Goal: Task Accomplishment & Management: Use online tool/utility

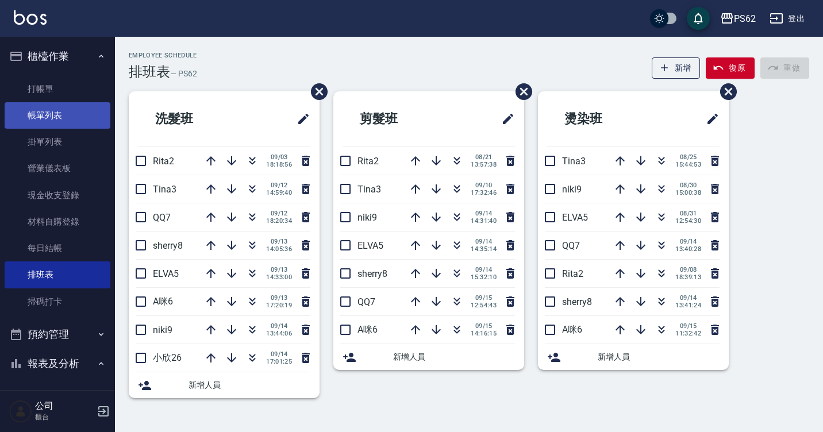
click at [58, 119] on link "帳單列表" at bounding box center [58, 115] width 106 height 26
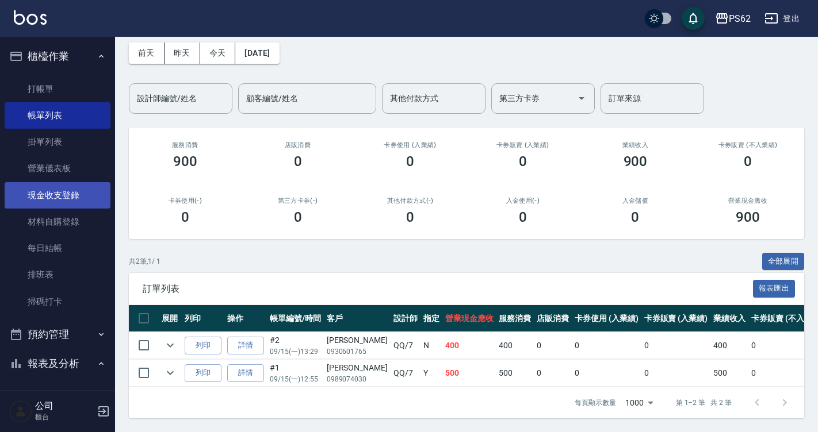
scroll to position [59, 0]
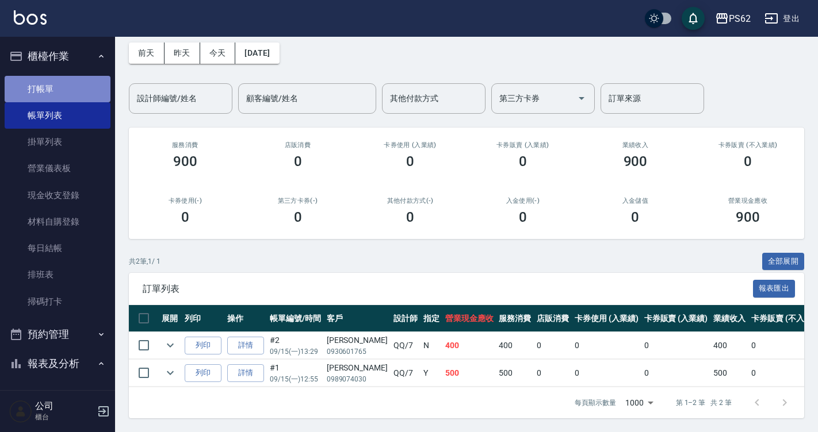
click at [59, 93] on link "打帳單" at bounding box center [58, 89] width 106 height 26
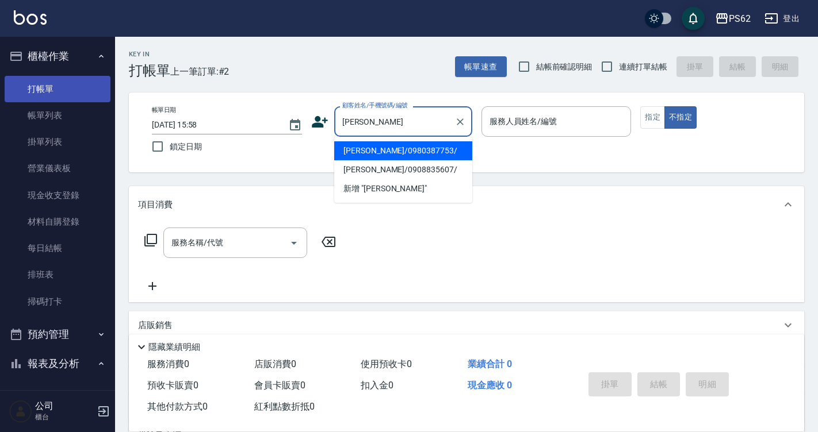
type input "[PERSON_NAME]/0980387753/"
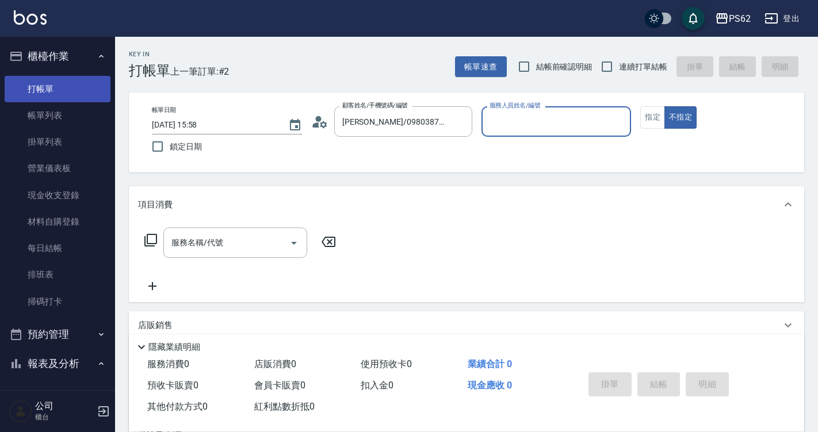
type input "[PERSON_NAME]-2"
click at [664, 106] on button "不指定" at bounding box center [680, 117] width 32 height 22
type button "false"
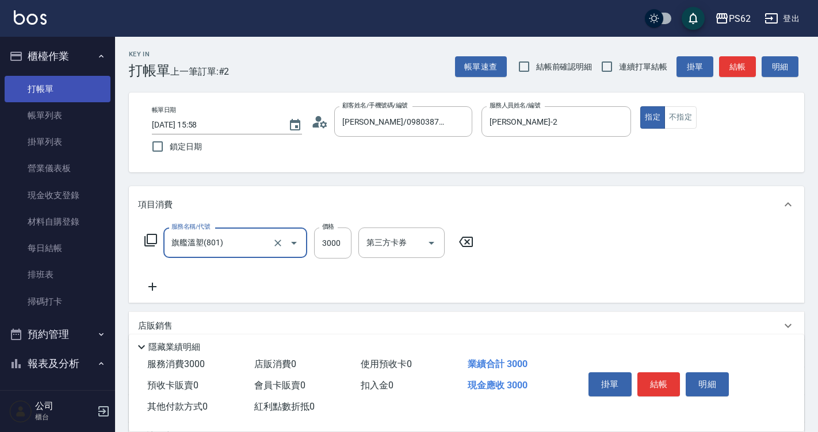
type input "旗艦溫塑(801)"
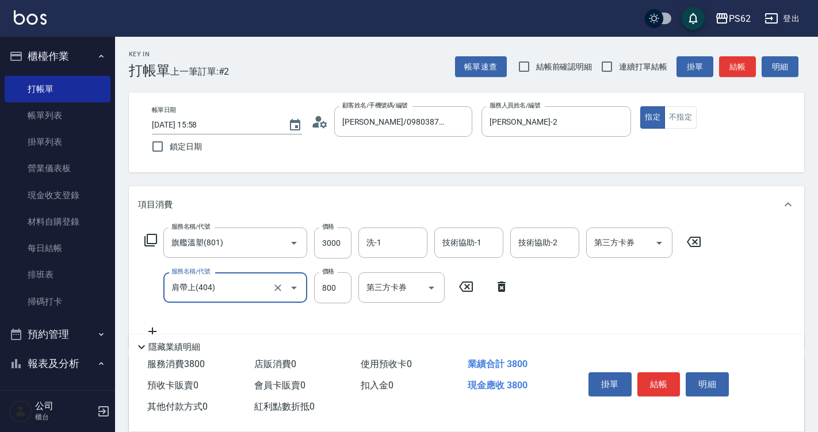
type input "肩帶上(404)"
type input "420"
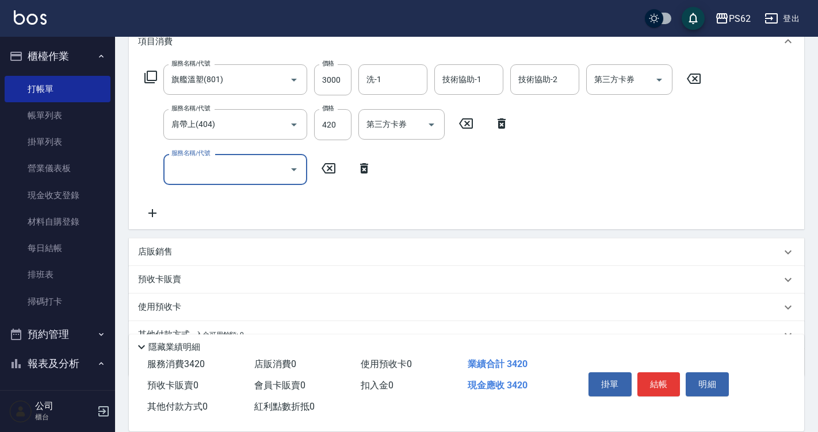
scroll to position [172, 0]
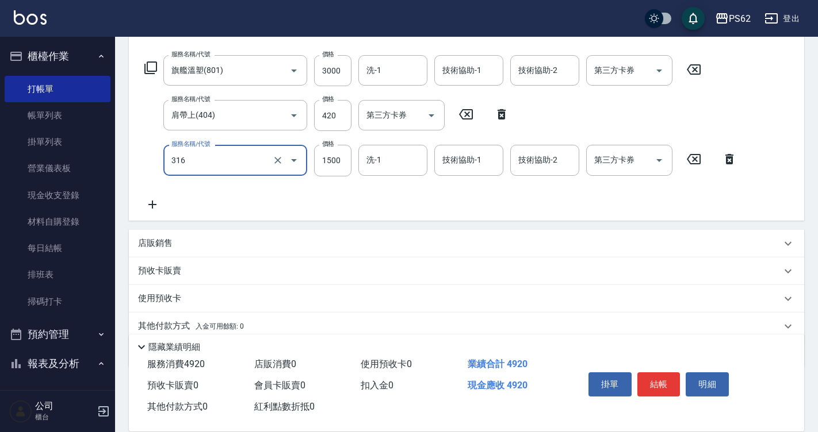
type input "頂級染髮(316)"
type input "2000"
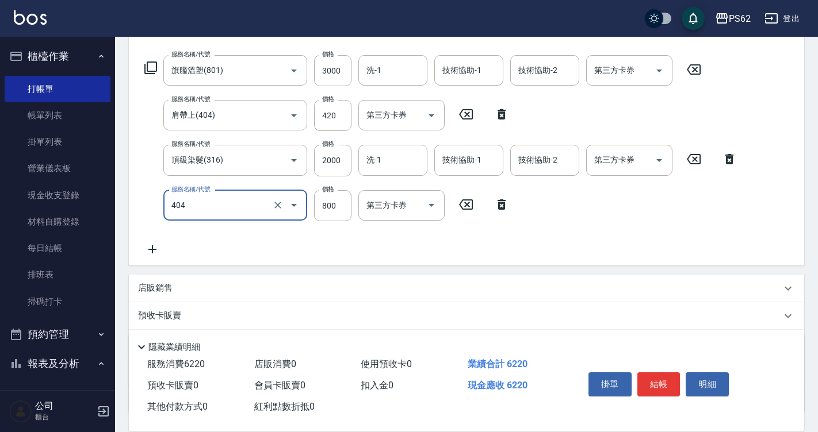
type input "肩帶上(404)"
type input "520"
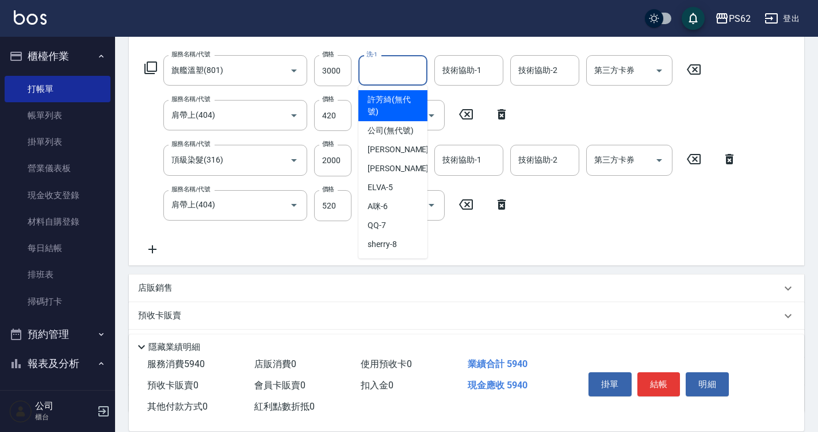
click at [380, 61] on input "洗-1" at bounding box center [392, 70] width 59 height 20
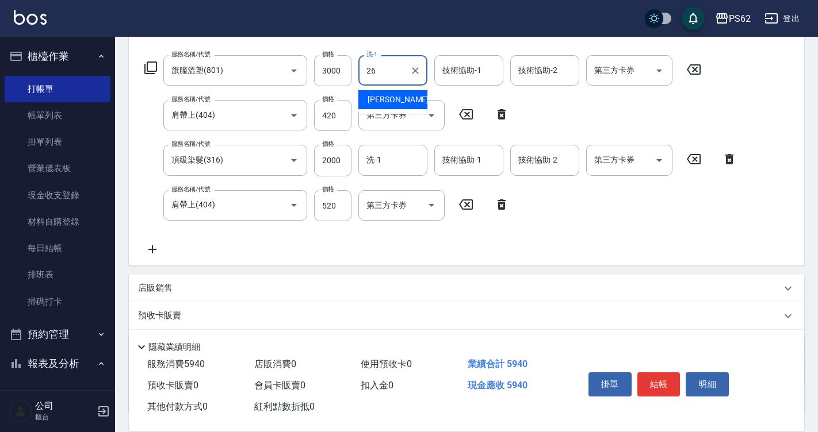
type input "[PERSON_NAME]-26"
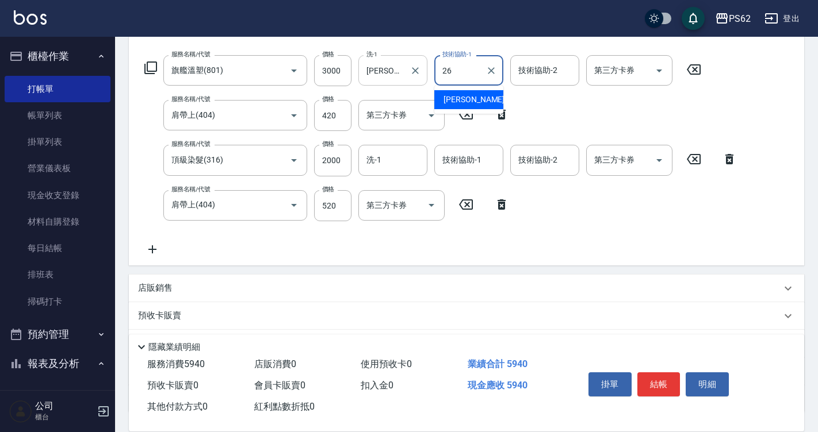
type input "[PERSON_NAME]-26"
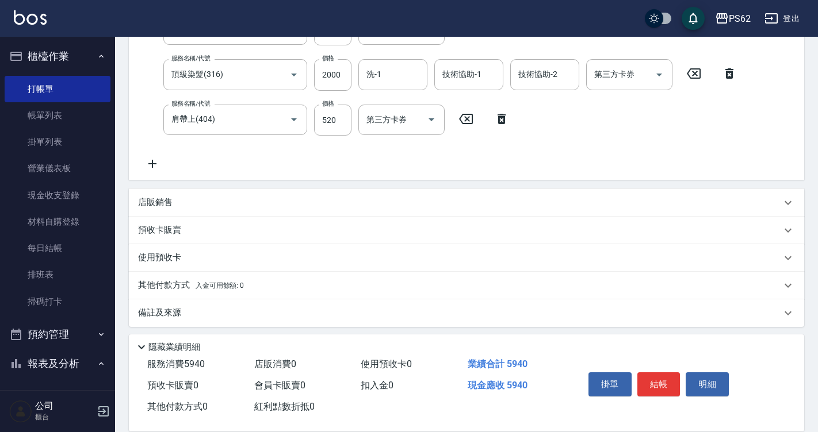
scroll to position [263, 0]
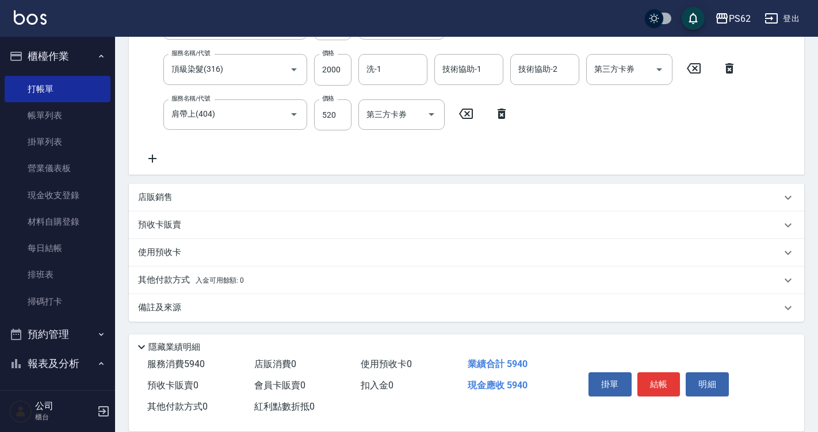
click at [148, 202] on p "店販銷售" at bounding box center [155, 197] width 34 height 12
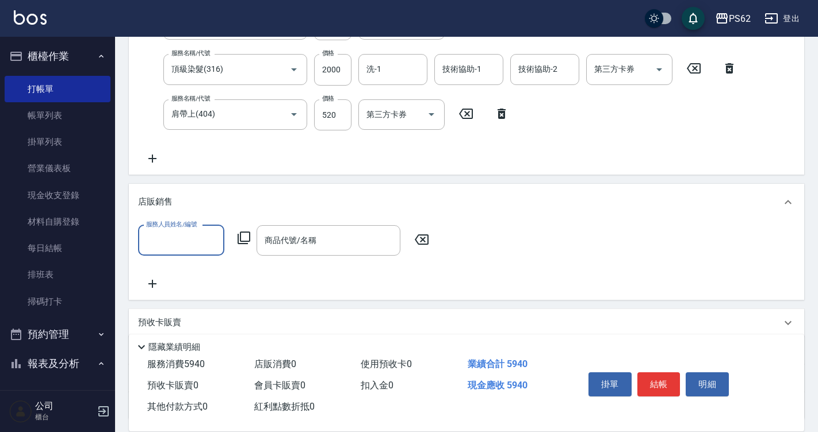
scroll to position [0, 0]
type input "[PERSON_NAME]-2"
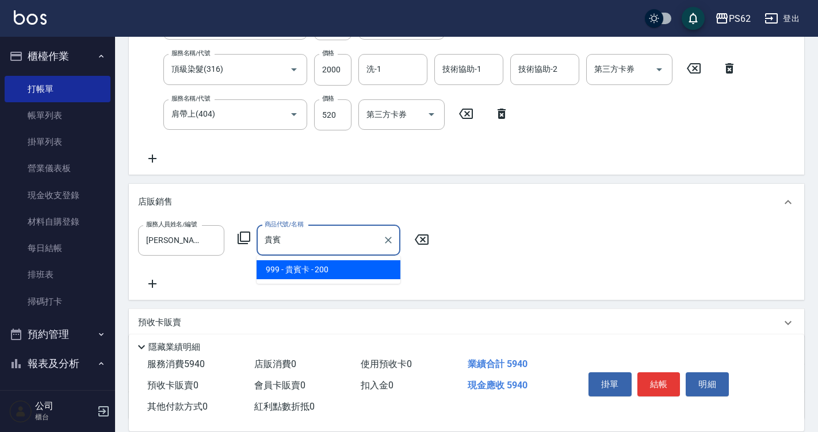
type input "貴賓卡"
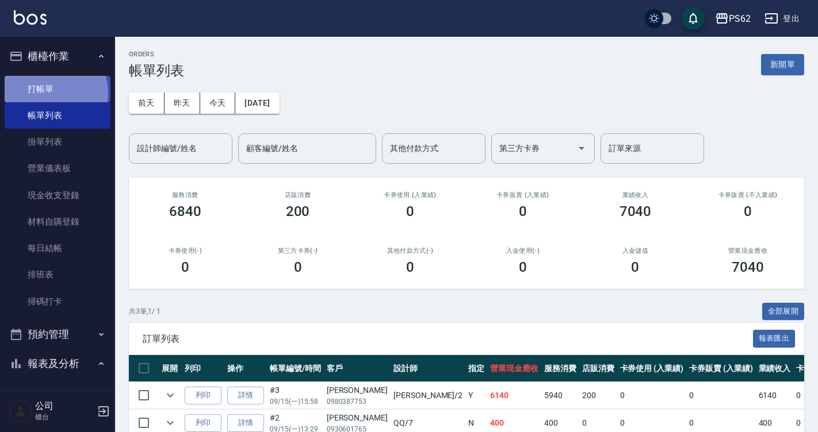
click at [44, 93] on link "打帳單" at bounding box center [58, 89] width 106 height 26
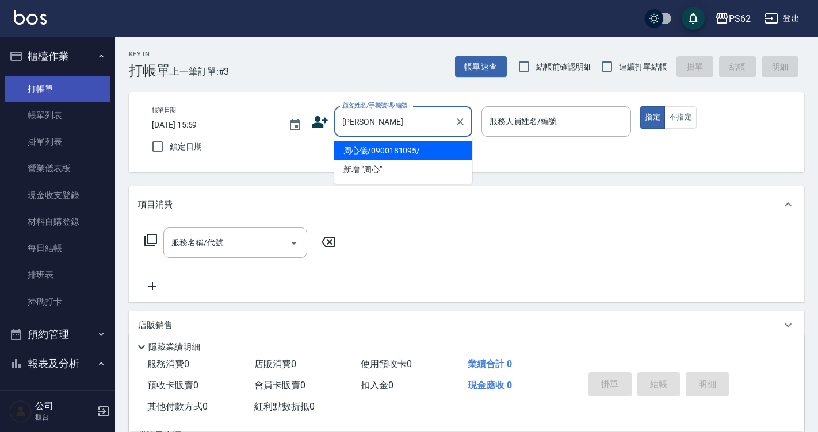
type input "周心儀/0900181095/"
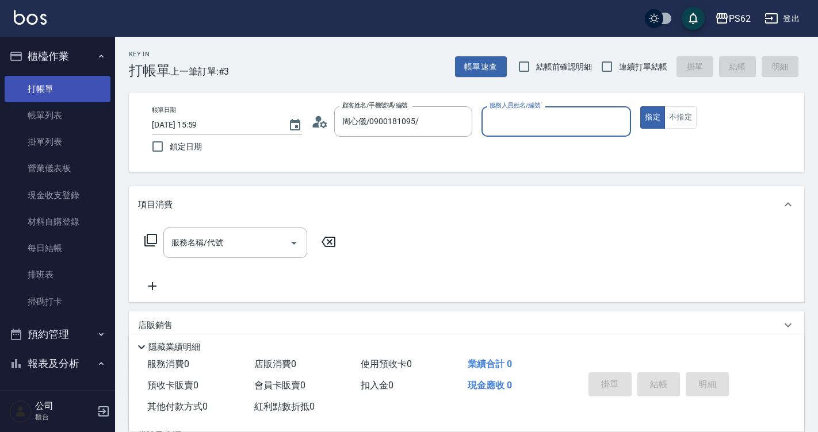
type input "[PERSON_NAME]-2"
click at [640, 106] on button "指定" at bounding box center [652, 117] width 25 height 22
type button "true"
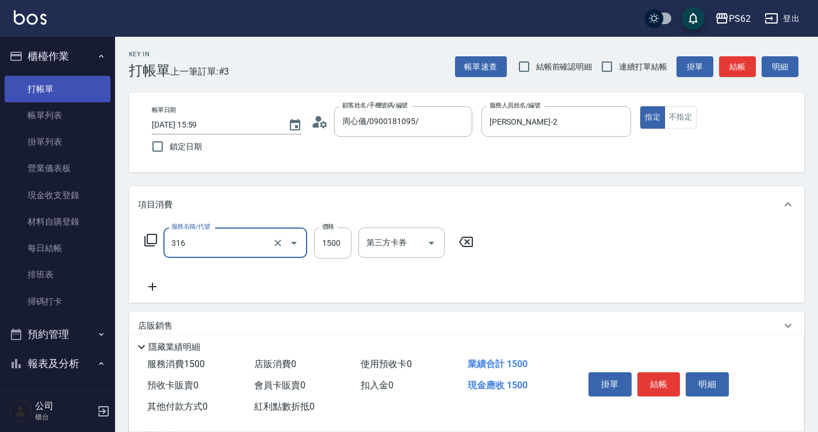
type input "頂級染髮(316)"
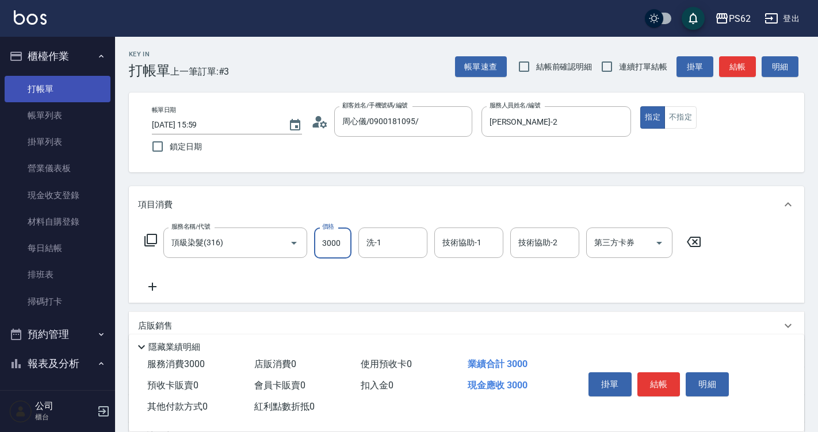
type input "3000"
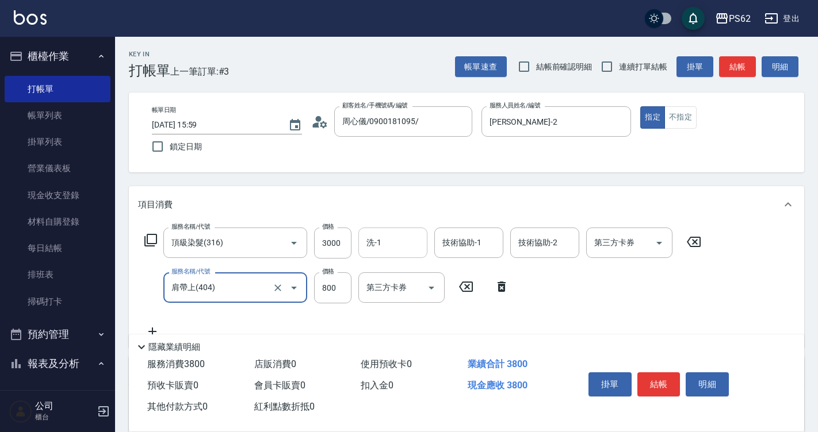
type input "肩帶上(404)"
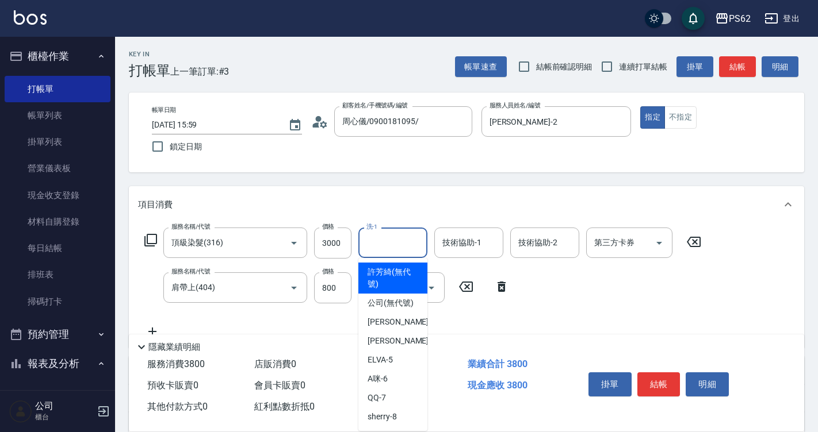
click at [377, 240] on div "洗-1 洗-1" at bounding box center [392, 243] width 69 height 30
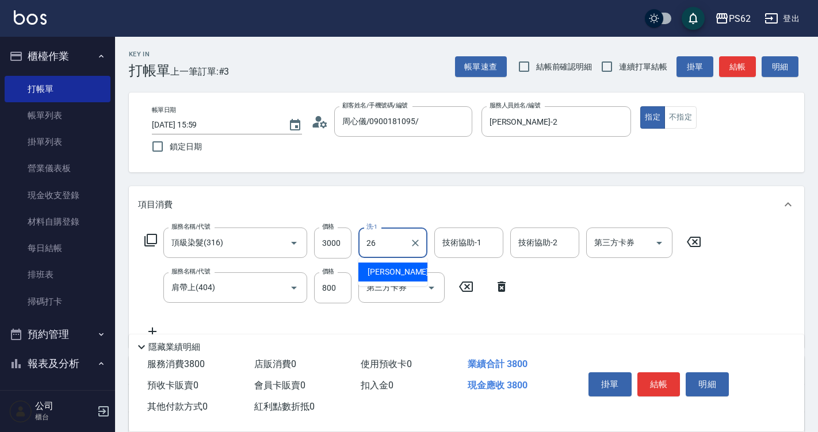
type input "[PERSON_NAME]-26"
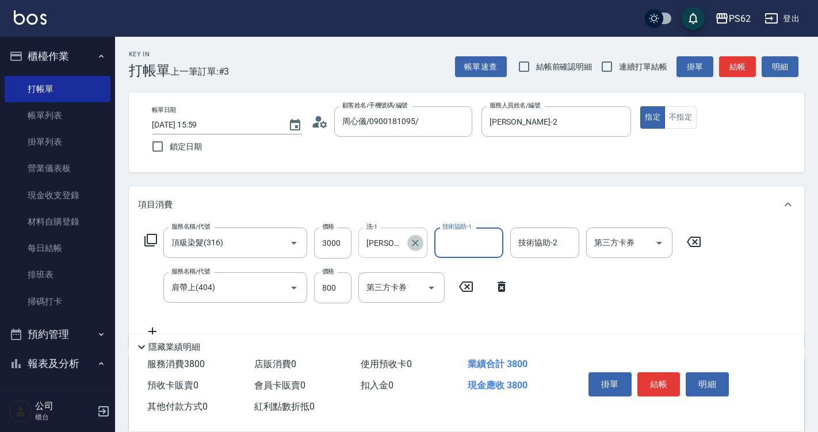
click at [421, 239] on button "Clear" at bounding box center [415, 243] width 16 height 16
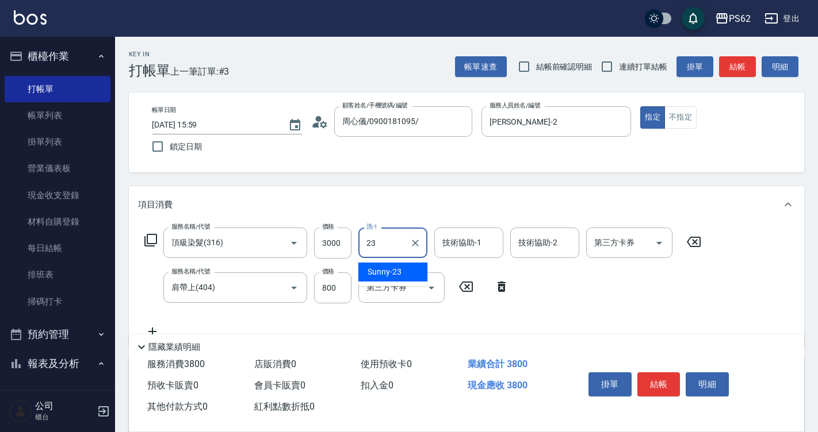
type input "Sunny-23"
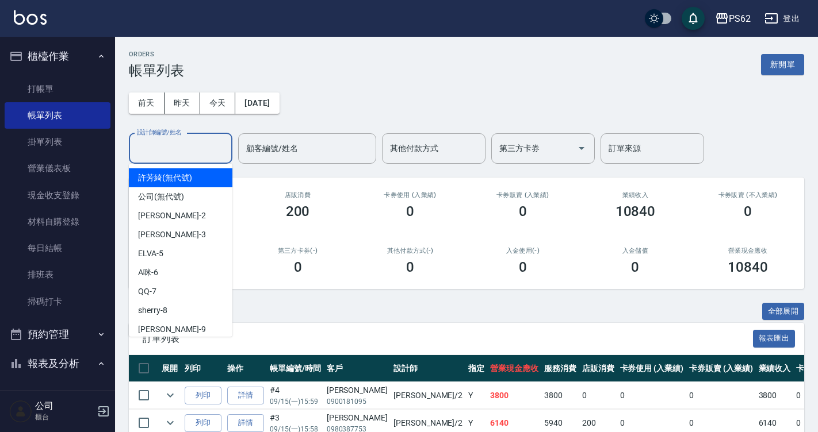
click at [189, 149] on input "設計師編號/姓名" at bounding box center [180, 149] width 93 height 20
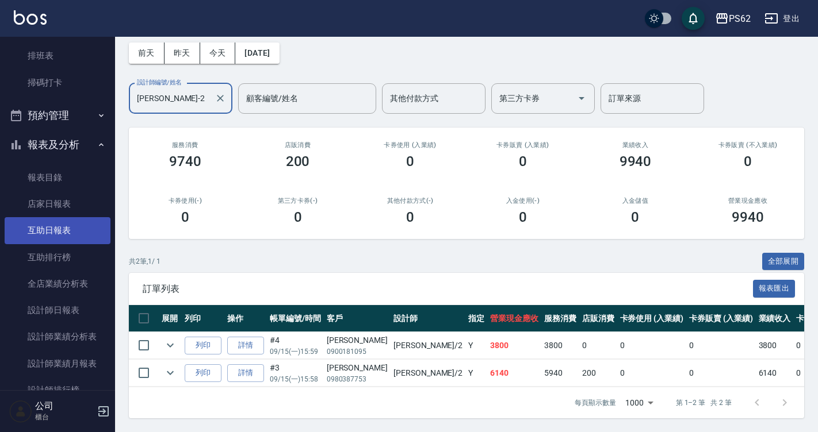
scroll to position [230, 0]
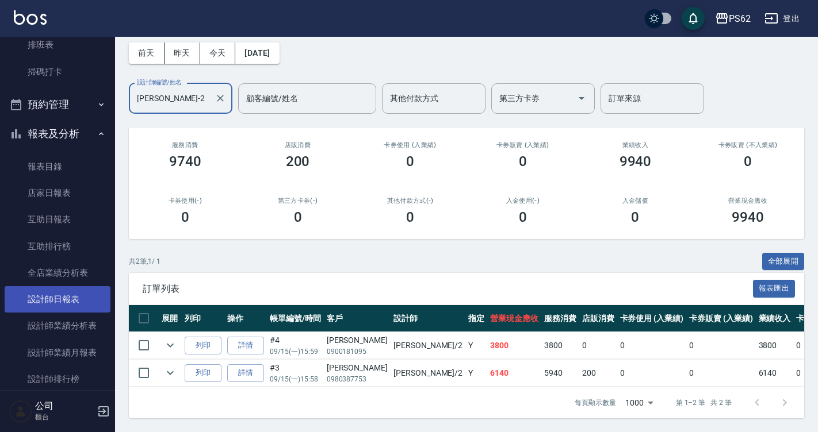
type input "[PERSON_NAME]-2"
click at [80, 294] on link "設計師日報表" at bounding box center [58, 299] width 106 height 26
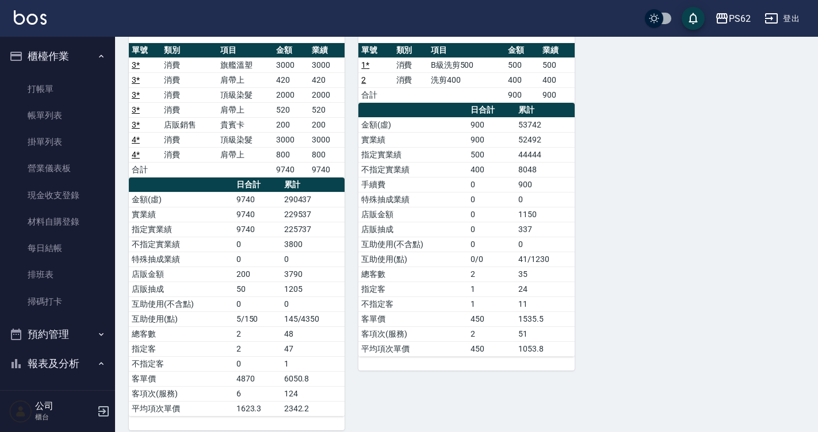
drag, startPoint x: 64, startPoint y: 86, endPoint x: 244, endPoint y: 121, distance: 183.5
click at [64, 86] on link "打帳單" at bounding box center [58, 89] width 106 height 26
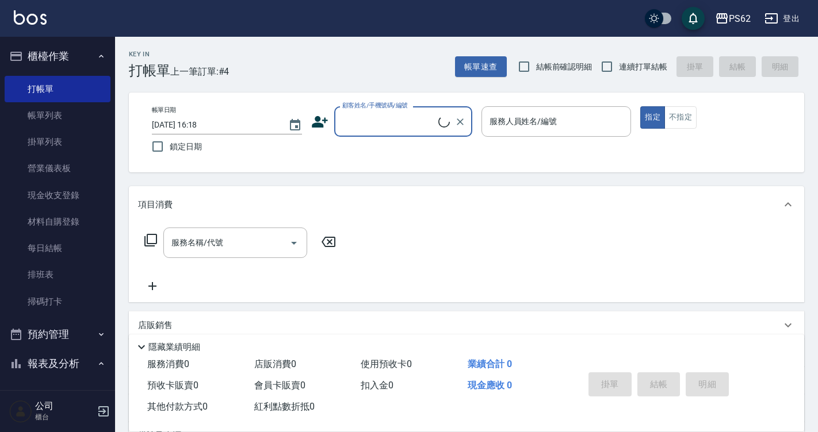
click at [398, 120] on input "顧客姓名/手機號碼/編號" at bounding box center [388, 122] width 99 height 20
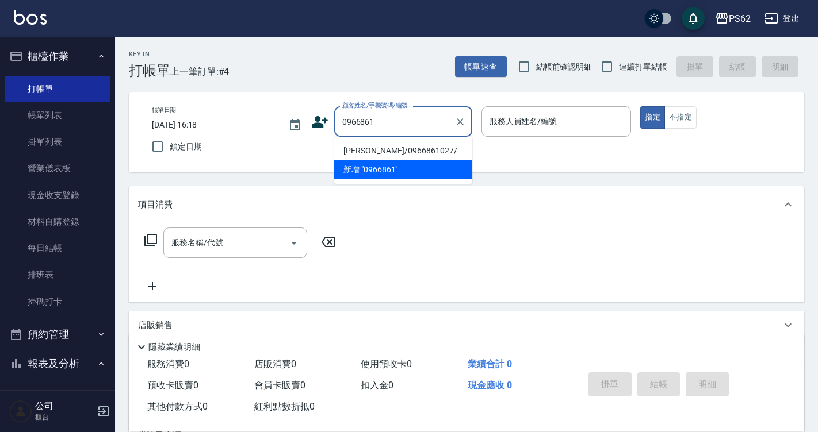
click at [385, 148] on li "[PERSON_NAME]/0966861027/" at bounding box center [403, 150] width 138 height 19
type input "[PERSON_NAME]/0966861027/"
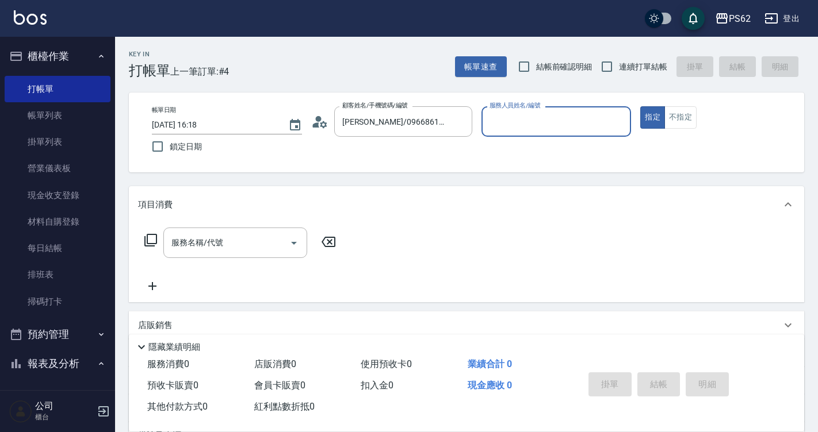
click at [538, 120] on input "服務人員姓名/編號" at bounding box center [556, 122] width 140 height 20
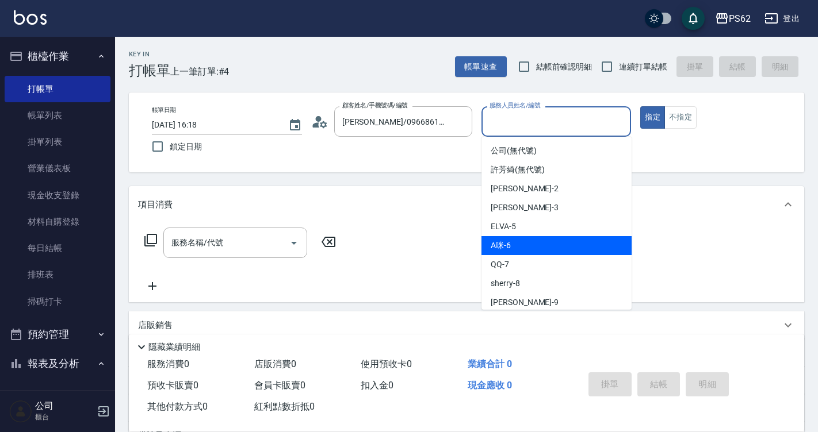
click at [544, 244] on div "A咪 -6" at bounding box center [556, 245] width 150 height 19
type input "A咪-6"
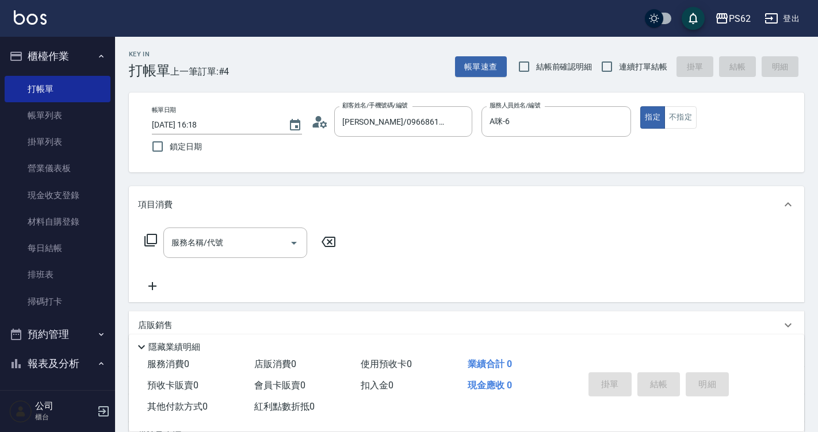
click at [150, 237] on icon at bounding box center [151, 240] width 14 height 14
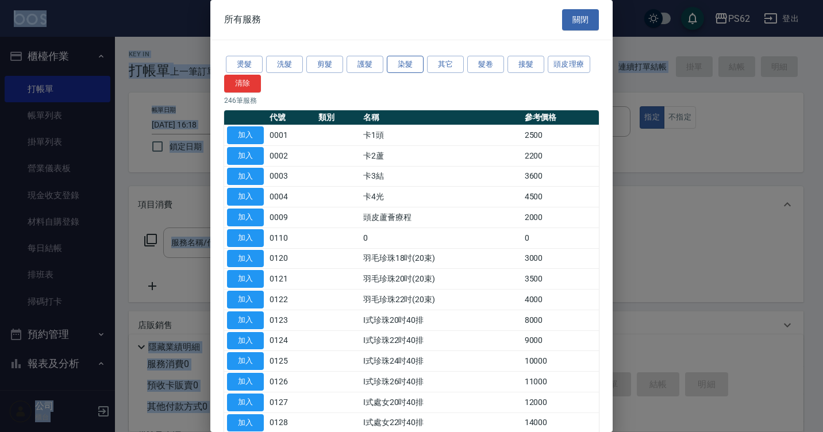
click at [412, 68] on button "染髮" at bounding box center [405, 65] width 37 height 18
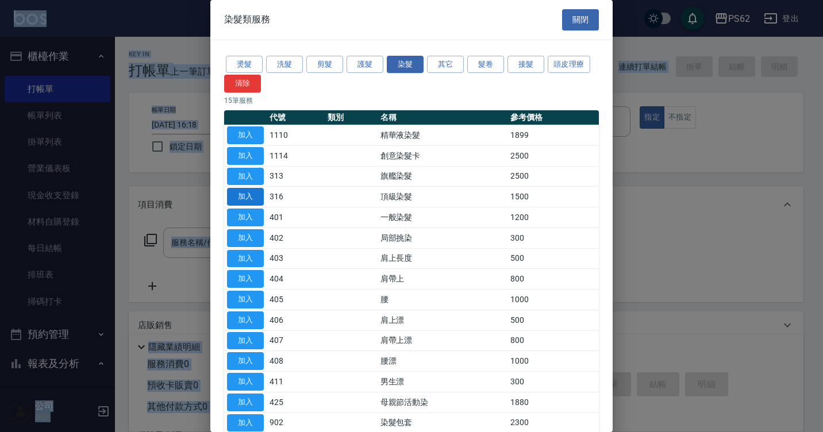
click at [231, 197] on button "加入" at bounding box center [245, 197] width 37 height 18
type input "頂級染髮(316)"
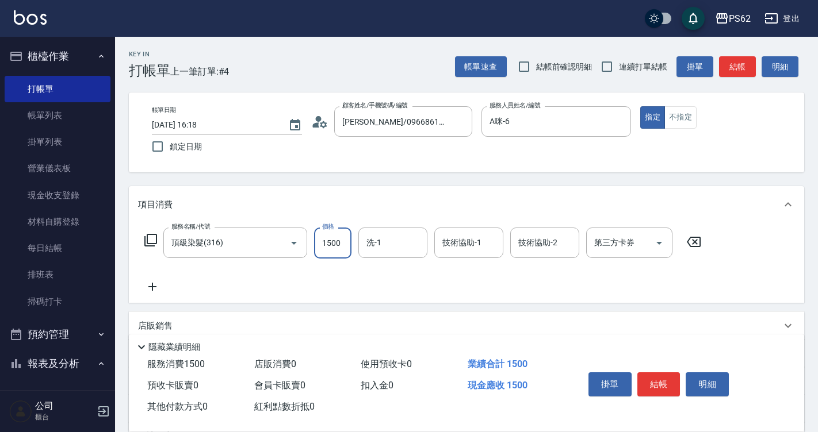
click at [348, 241] on input "1500" at bounding box center [332, 243] width 37 height 31
type input "2500"
click at [673, 118] on button "不指定" at bounding box center [680, 117] width 32 height 22
click at [149, 237] on icon at bounding box center [151, 240] width 14 height 14
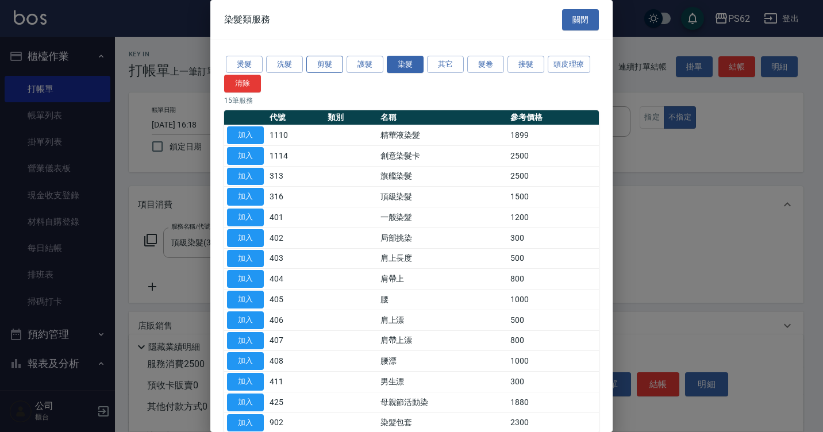
click at [317, 64] on button "剪髮" at bounding box center [324, 65] width 37 height 18
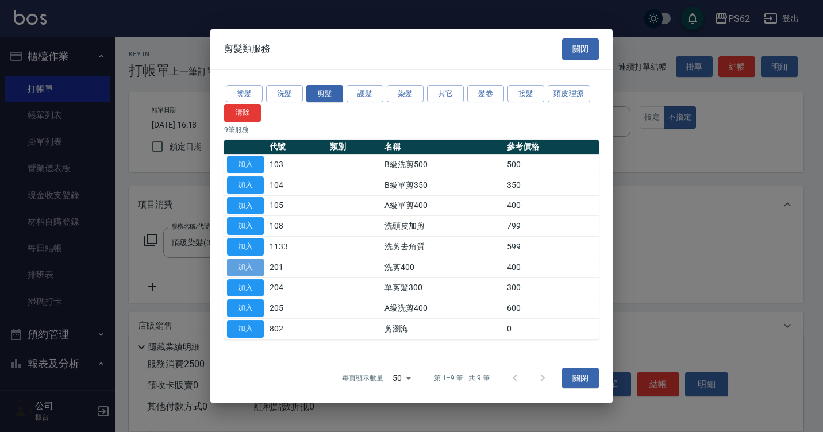
click at [237, 262] on button "加入" at bounding box center [245, 268] width 37 height 18
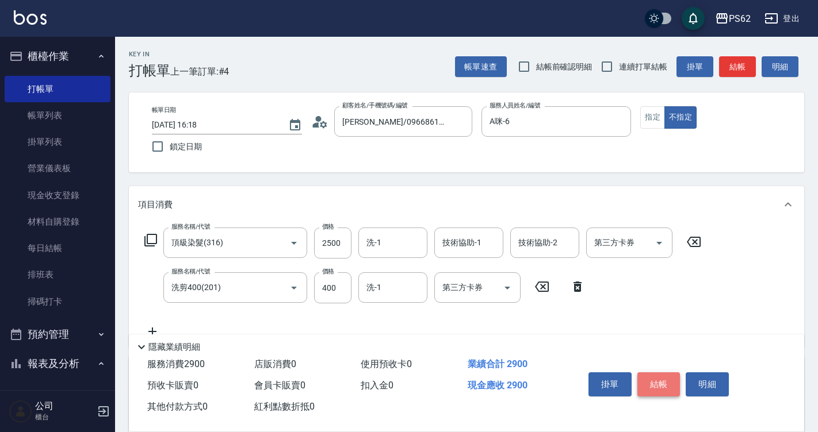
click at [656, 377] on button "結帳" at bounding box center [658, 385] width 43 height 24
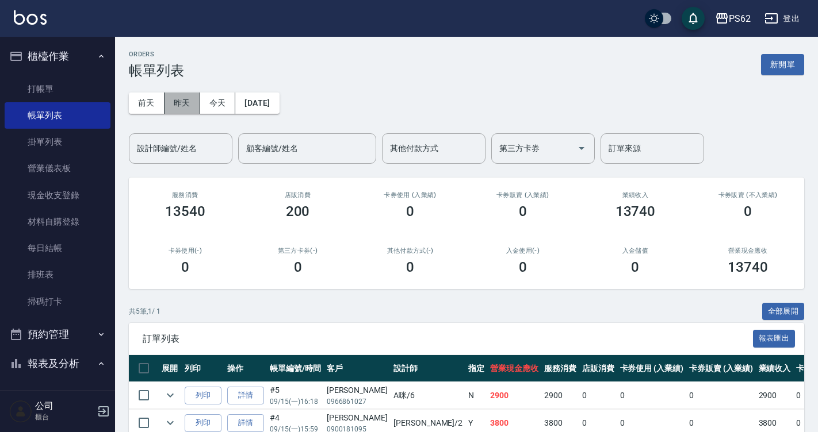
click at [181, 107] on button "昨天" at bounding box center [182, 103] width 36 height 21
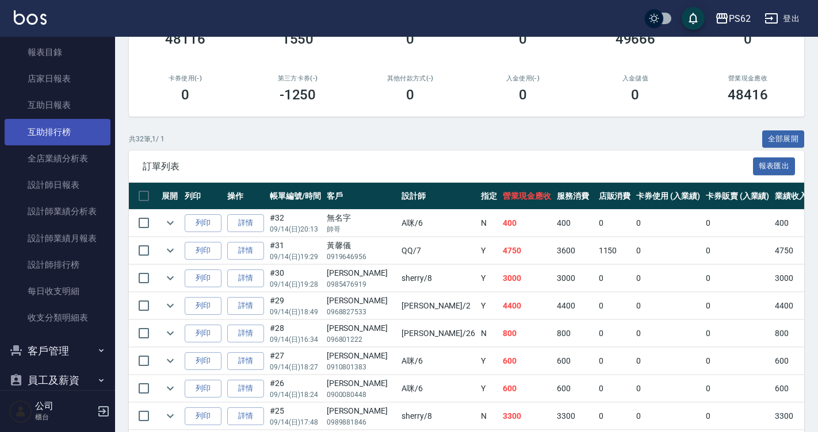
scroll to position [345, 0]
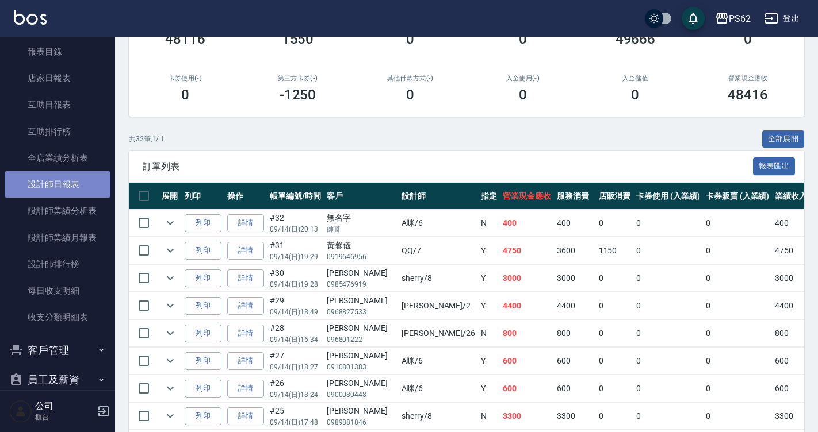
click at [76, 178] on link "設計師日報表" at bounding box center [58, 184] width 106 height 26
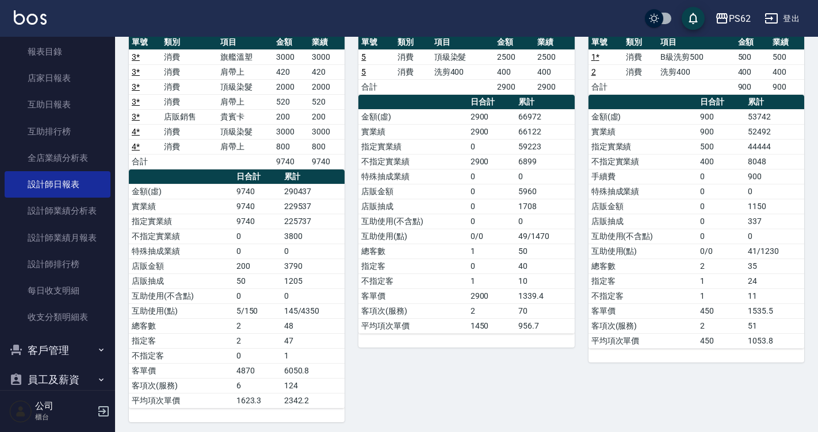
scroll to position [127, 0]
